Goal: Transaction & Acquisition: Book appointment/travel/reservation

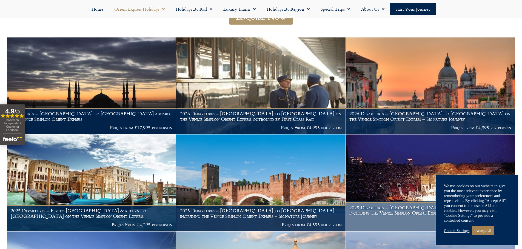
scroll to position [232, 0]
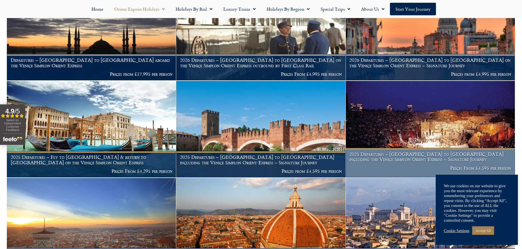
click at [417, 152] on h1 "2025 Departures – Verona to London including the Venice Simplon Orient Express …" at bounding box center [430, 157] width 162 height 11
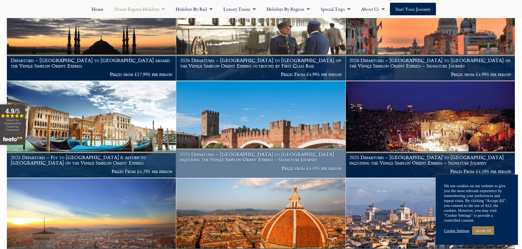
click at [217, 131] on img at bounding box center [260, 129] width 169 height 97
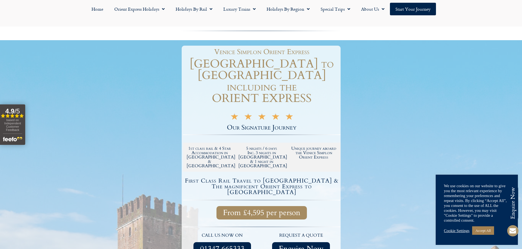
scroll to position [110, 0]
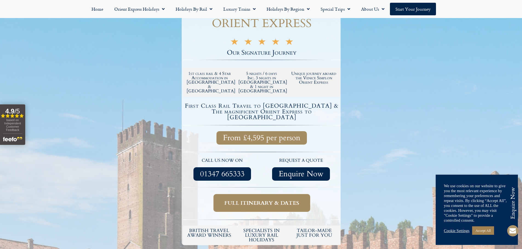
click at [230, 200] on span "Full itinerary & dates" at bounding box center [261, 203] width 75 height 7
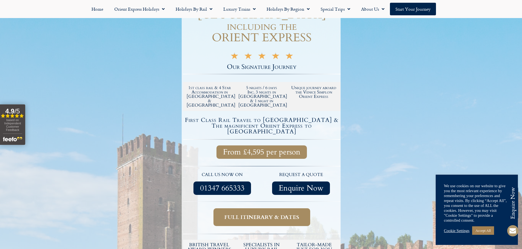
scroll to position [110, 0]
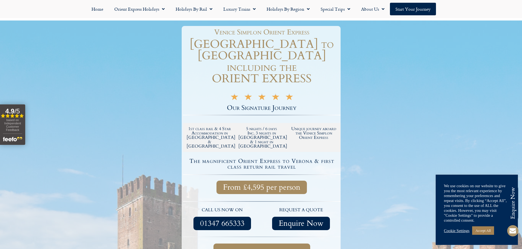
scroll to position [55, 0]
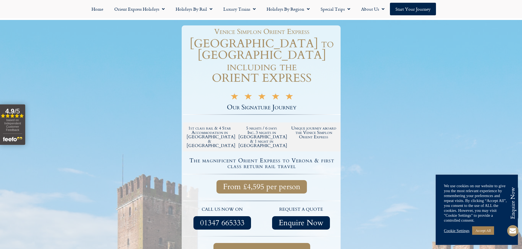
click at [248, 249] on span "Full itinerary & dates" at bounding box center [261, 252] width 75 height 7
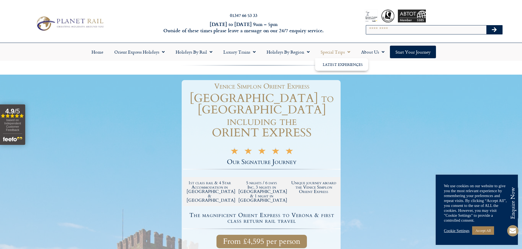
click at [335, 50] on link "Special Trips" at bounding box center [335, 52] width 41 height 13
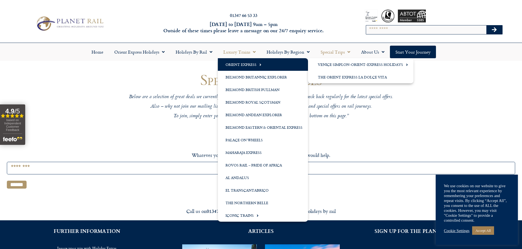
click at [244, 65] on link "Orient Express" at bounding box center [263, 64] width 90 height 13
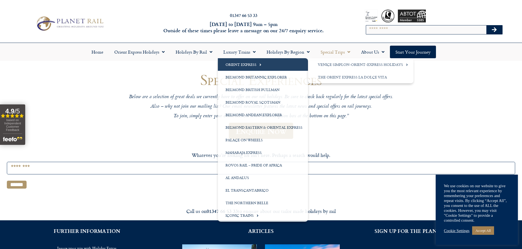
click at [244, 65] on link "Orient Express" at bounding box center [263, 64] width 90 height 13
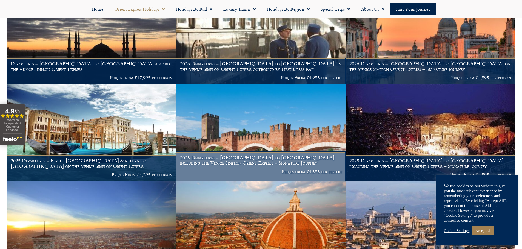
scroll to position [274, 0]
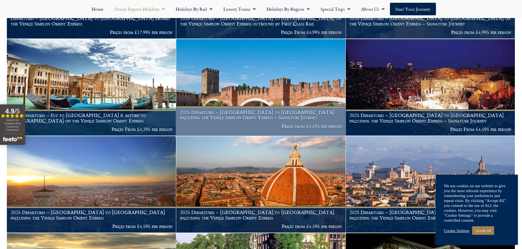
click at [248, 111] on h1 "2025 Departures – [GEOGRAPHIC_DATA] to [GEOGRAPHIC_DATA] including the Venice S…" at bounding box center [261, 115] width 162 height 11
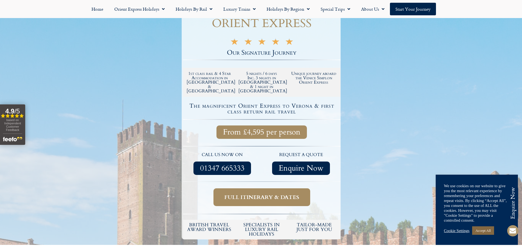
click at [484, 230] on link "Accept All" at bounding box center [483, 231] width 22 height 8
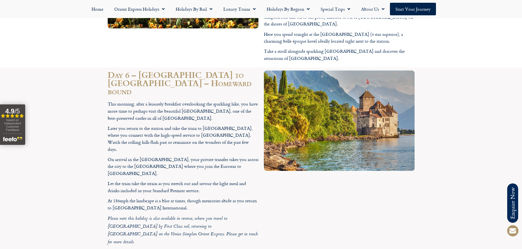
scroll to position [1451, 0]
